Goal: Task Accomplishment & Management: Use online tool/utility

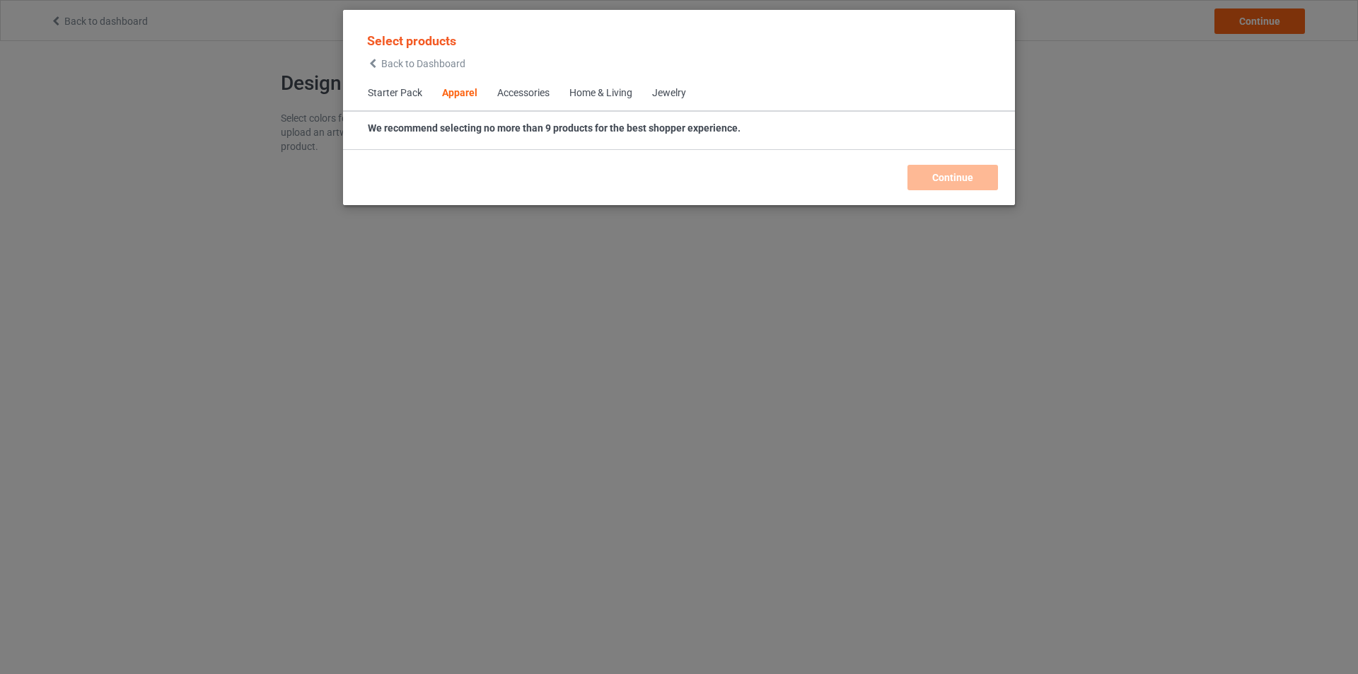
scroll to position [527, 0]
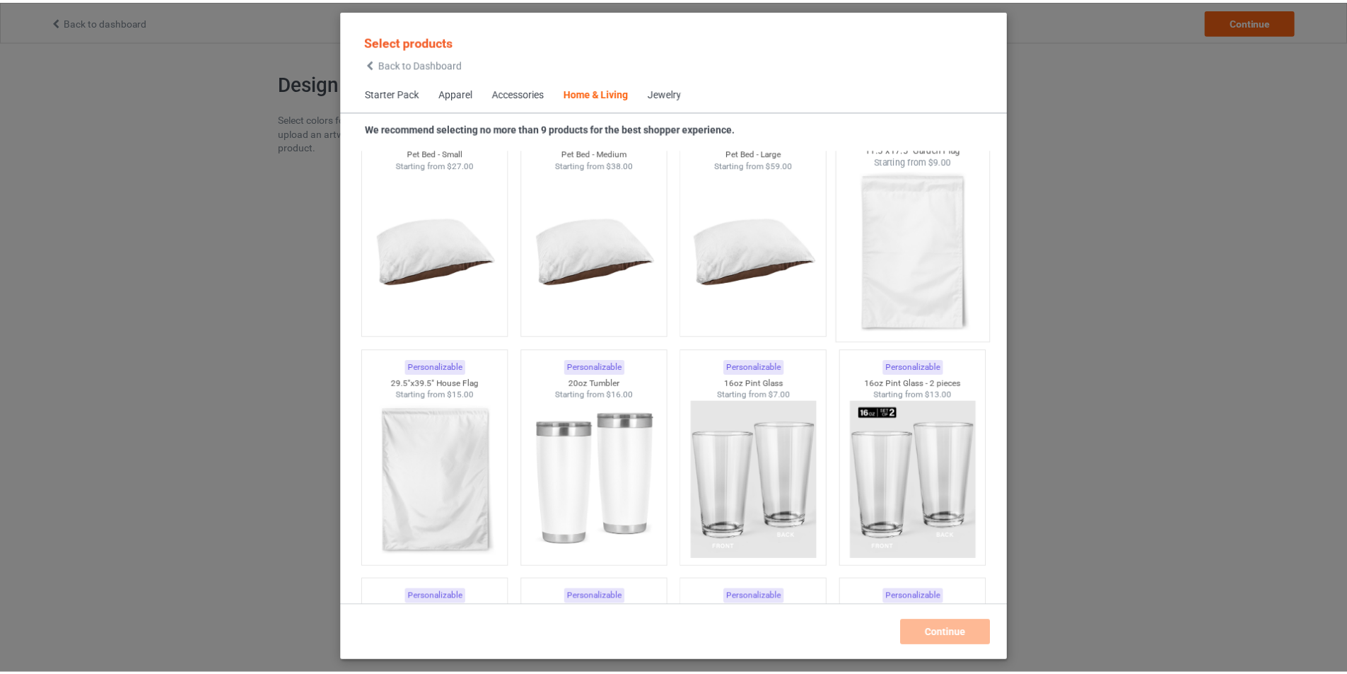
scroll to position [8826, 0]
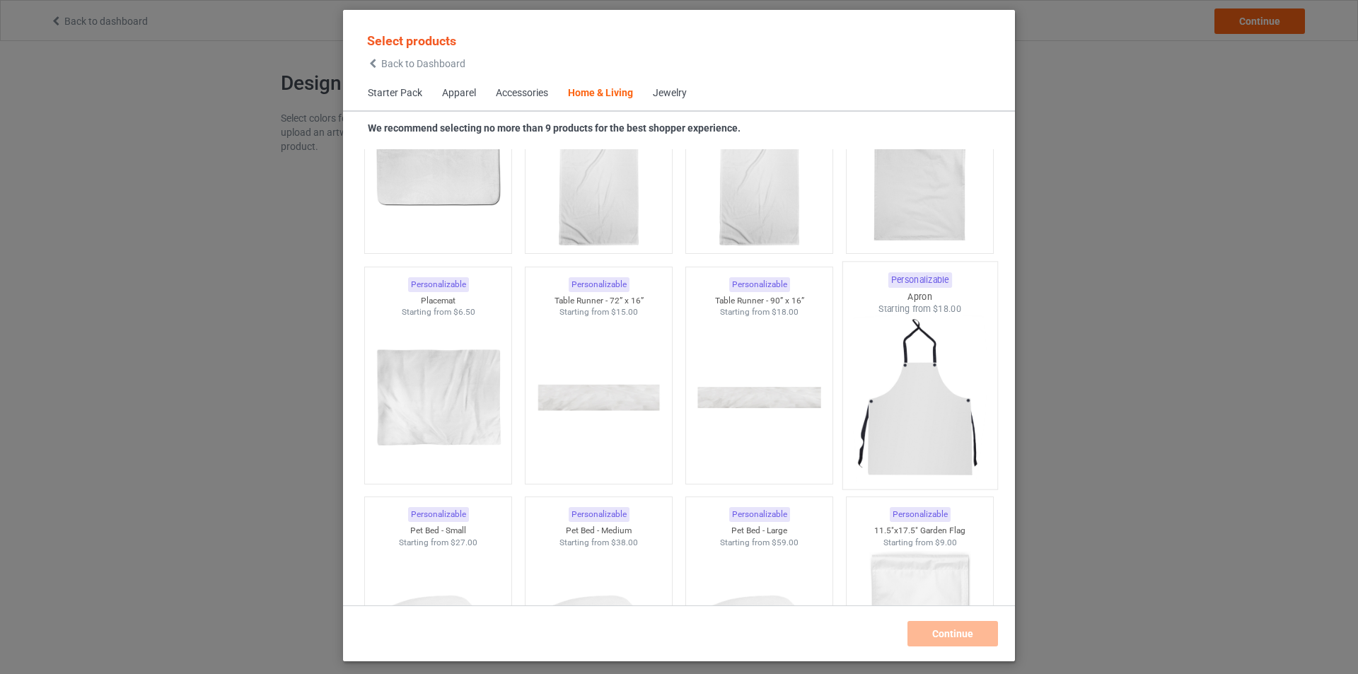
click at [893, 384] on img at bounding box center [919, 398] width 133 height 166
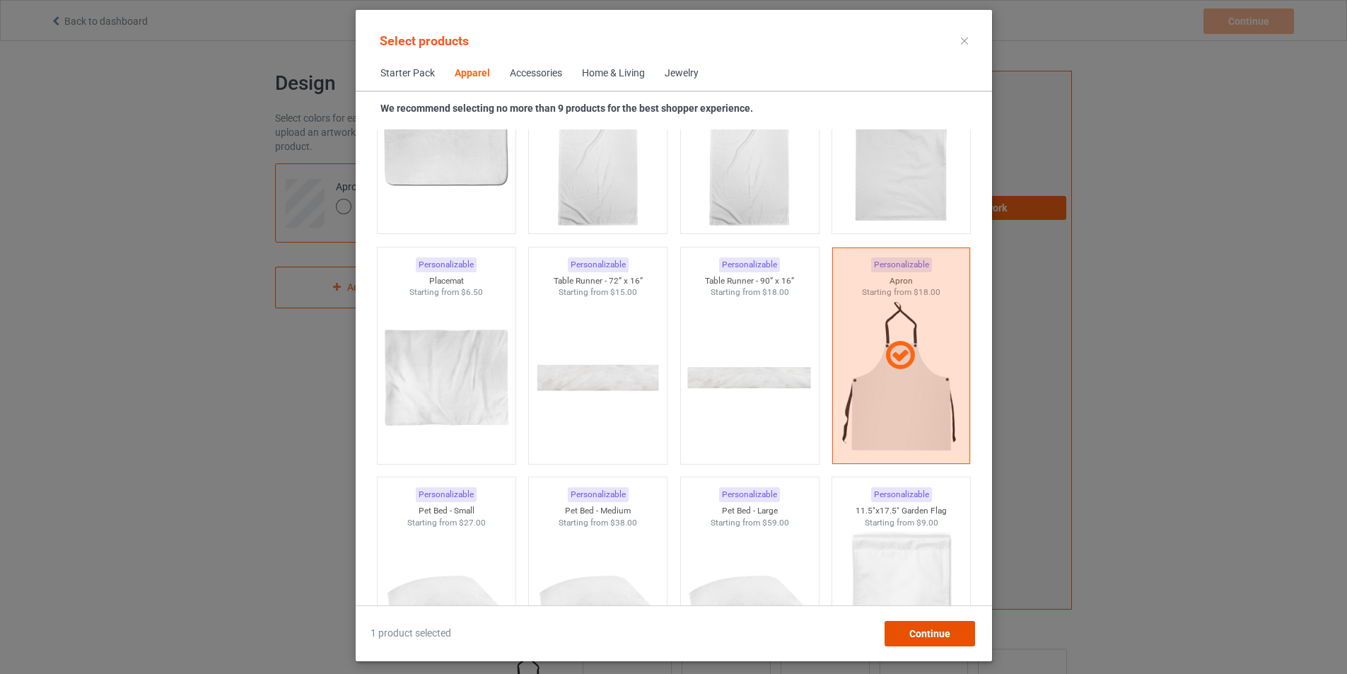
click at [934, 624] on div "Continue" at bounding box center [929, 633] width 91 height 25
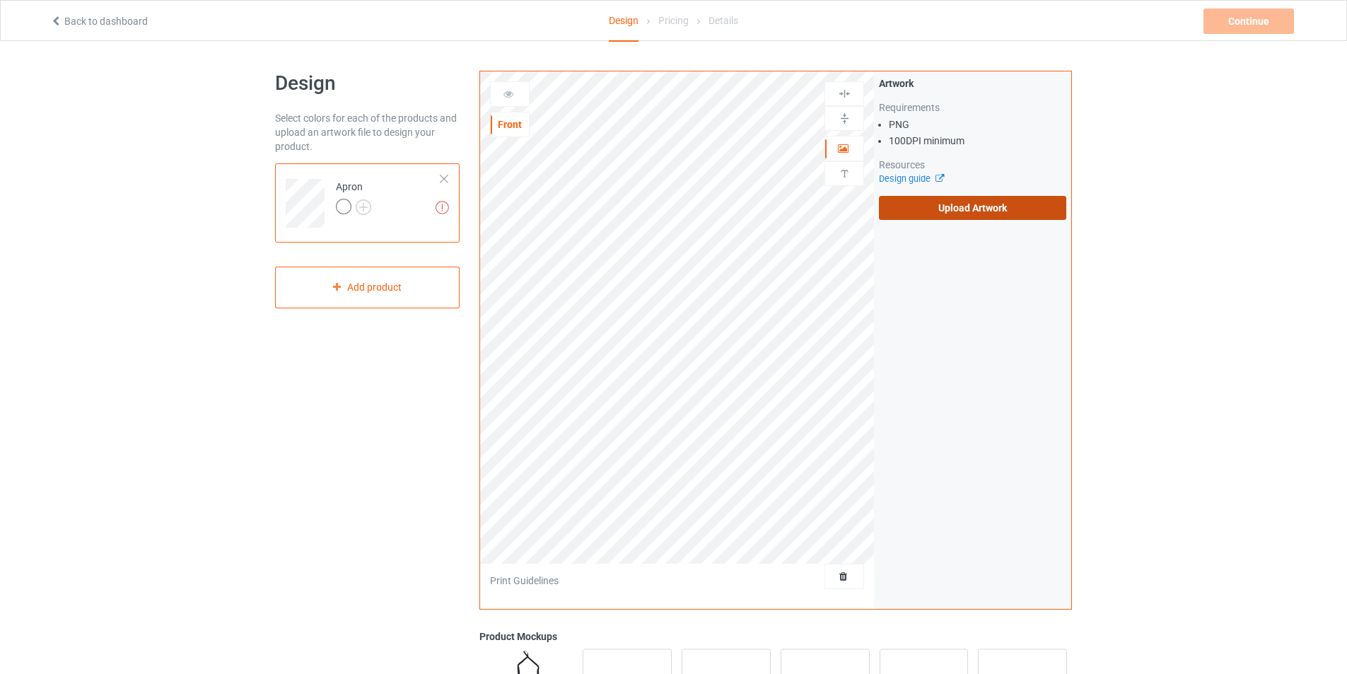
click at [928, 212] on label "Upload Artwork" at bounding box center [972, 208] width 187 height 24
click at [0, 0] on input "Upload Artwork" at bounding box center [0, 0] width 0 height 0
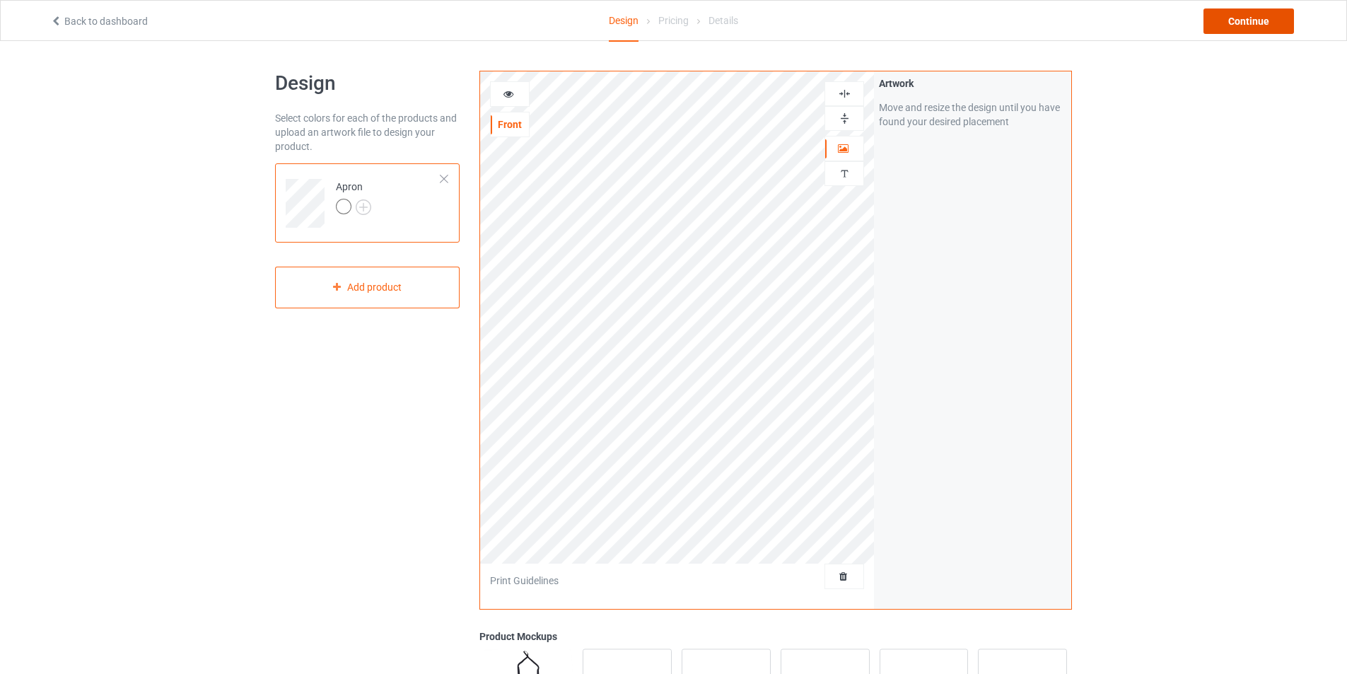
click at [1245, 23] on div "Continue" at bounding box center [1249, 20] width 91 height 25
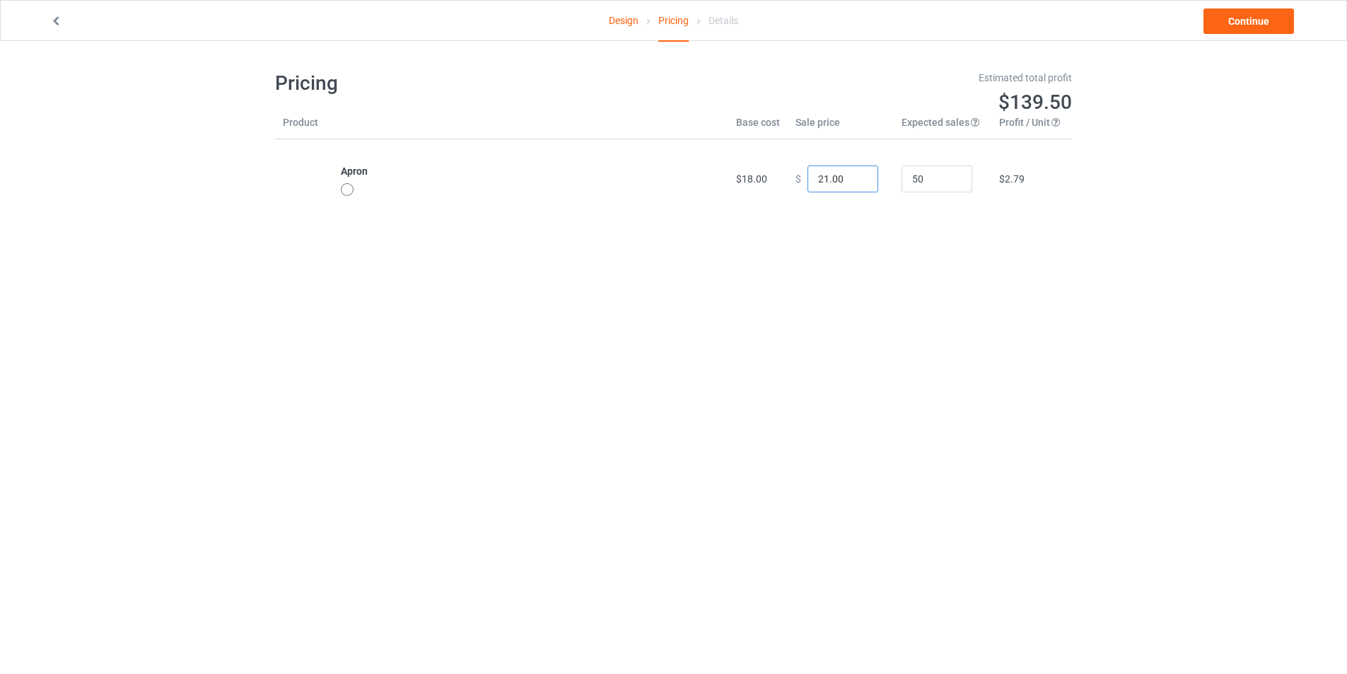
drag, startPoint x: 819, startPoint y: 180, endPoint x: 812, endPoint y: 181, distance: 7.1
click at [812, 181] on input "21.00" at bounding box center [843, 179] width 71 height 27
click at [818, 180] on input "38.00" at bounding box center [843, 179] width 71 height 27
type input "39.00"
click at [957, 282] on body "Design Pricing Details Continue Pricing Estimated total profit $976.50 Product …" at bounding box center [673, 378] width 1347 height 674
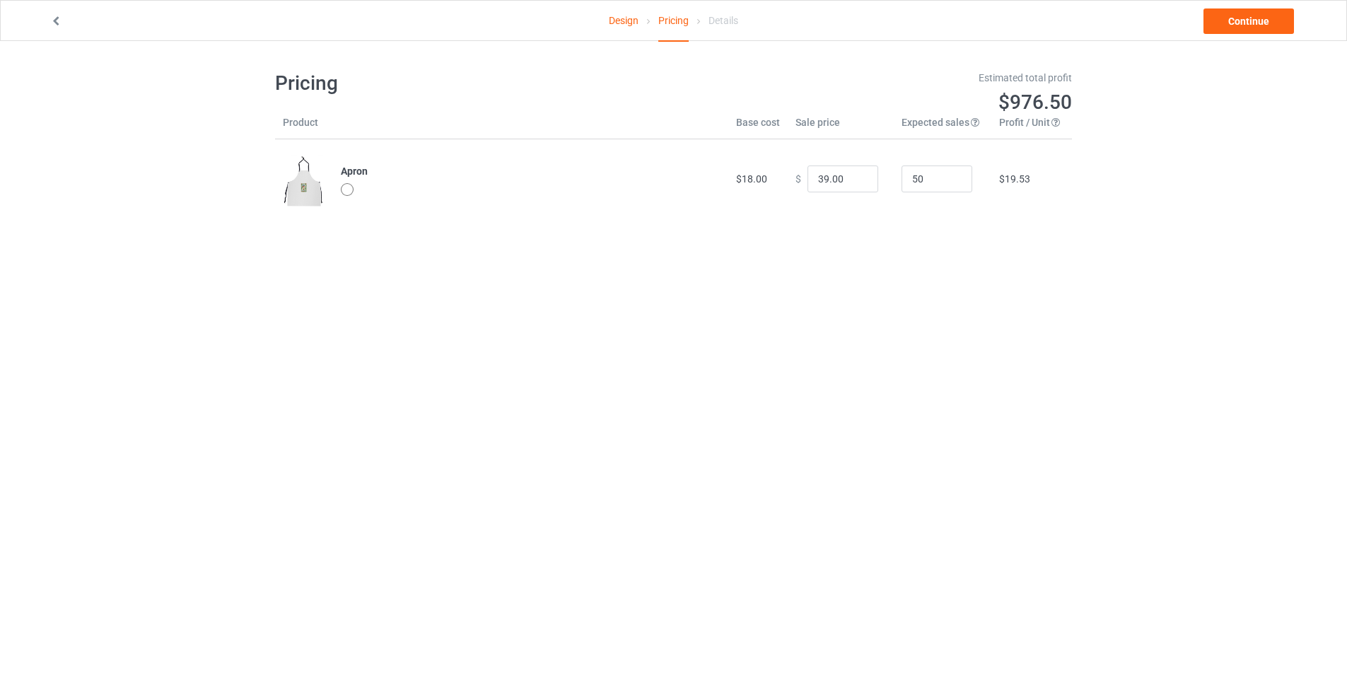
click at [53, 21] on icon at bounding box center [56, 19] width 12 height 10
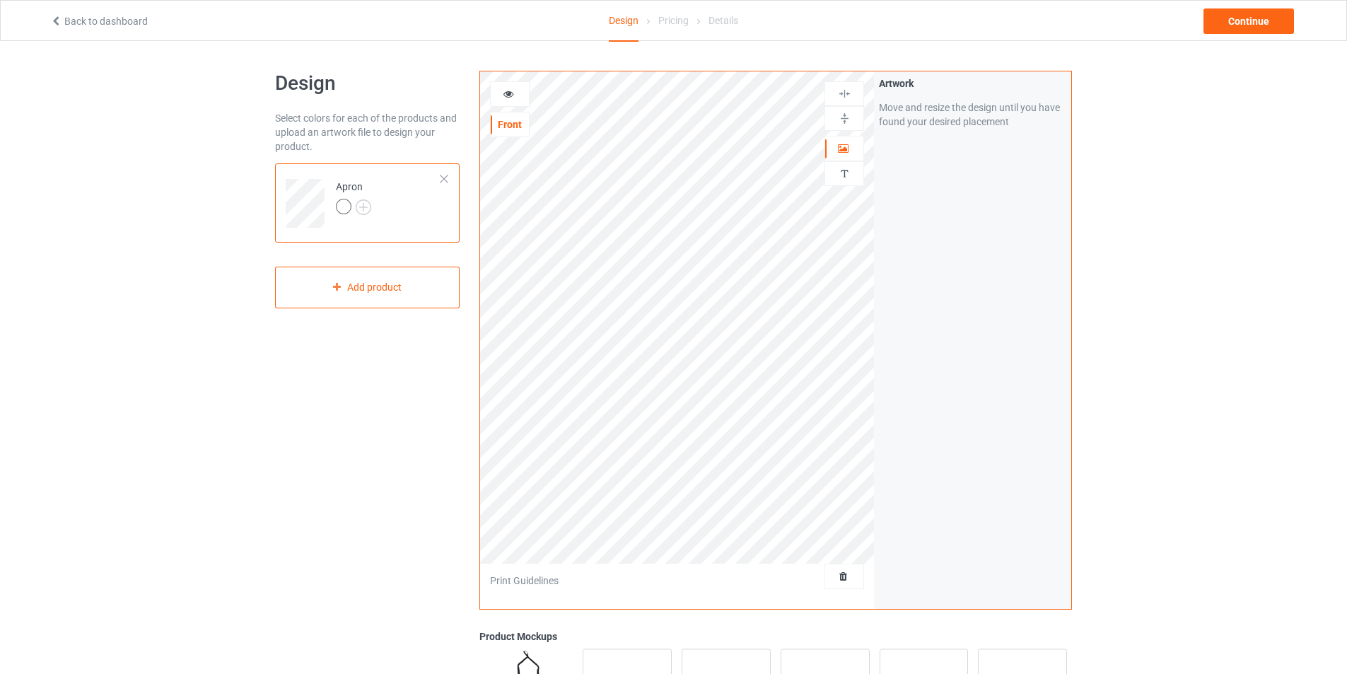
click at [66, 22] on link "Back to dashboard" at bounding box center [99, 21] width 98 height 11
